Goal: Navigation & Orientation: Find specific page/section

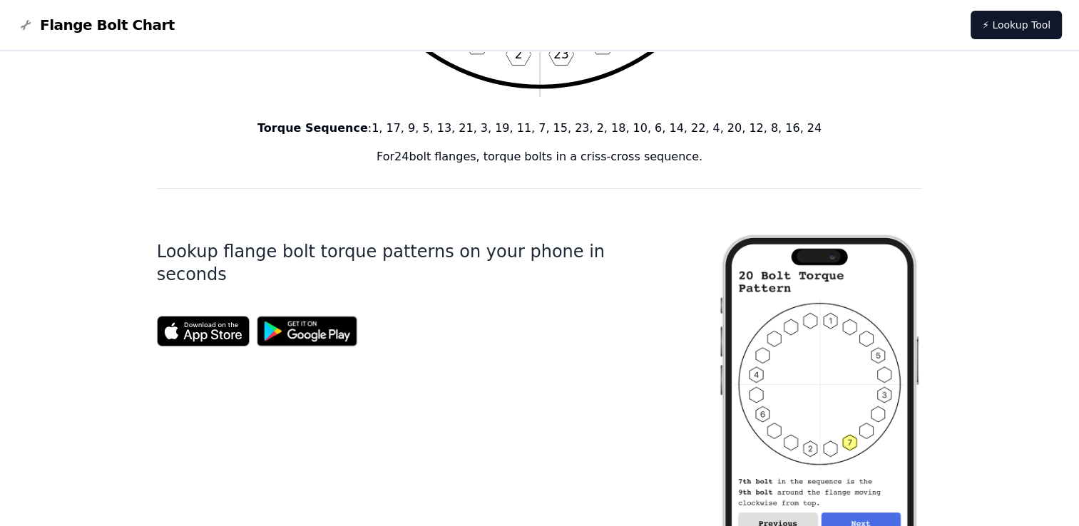
scroll to position [593, 0]
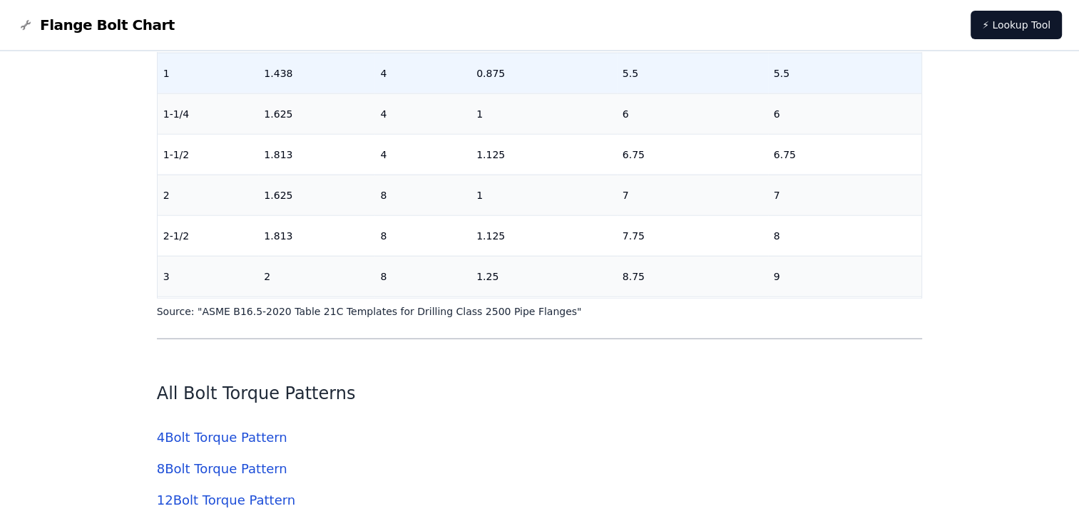
scroll to position [3658, 0]
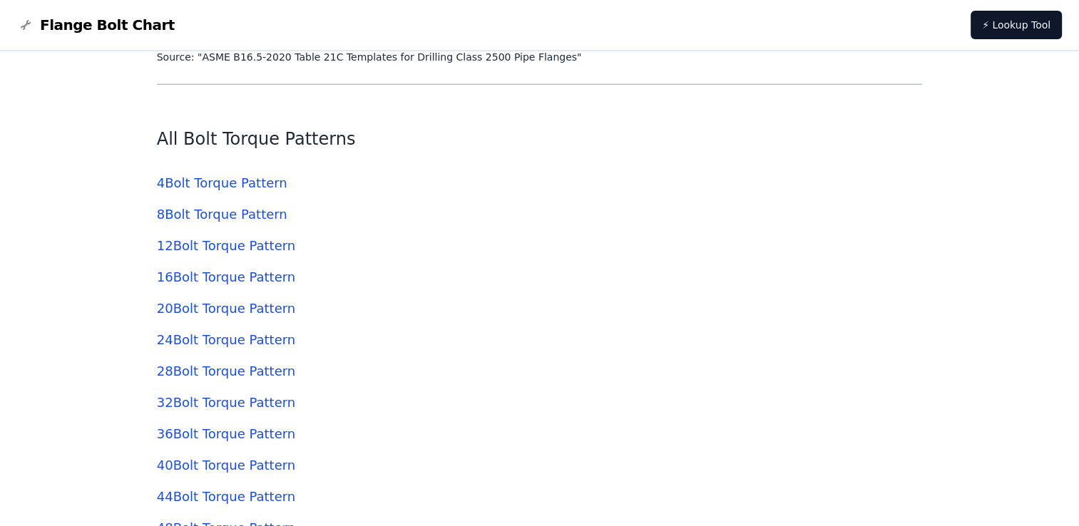
click at [210, 341] on link "24 Bolt Torque Pattern" at bounding box center [226, 339] width 138 height 15
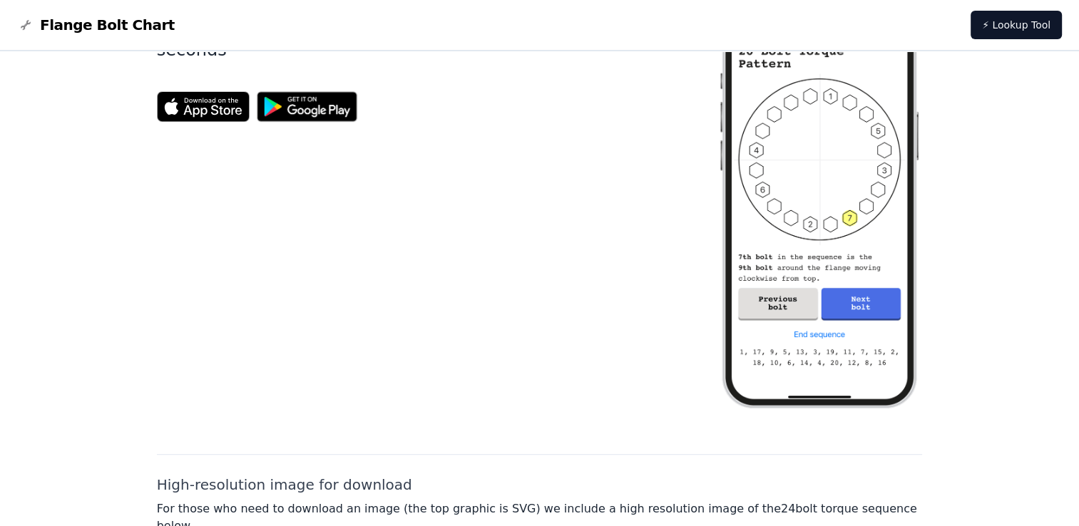
scroll to position [379, 0]
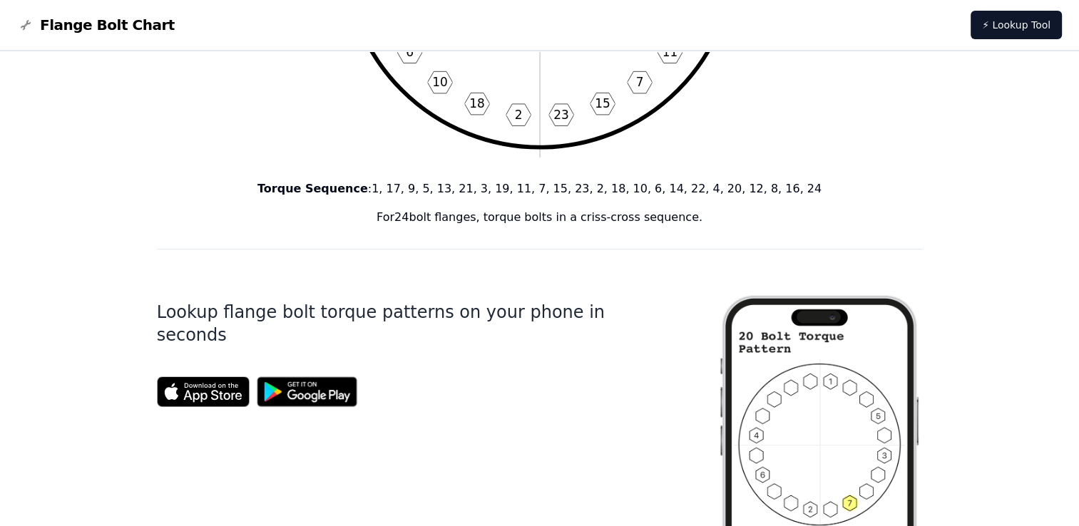
scroll to position [3658, 0]
